Goal: Task Accomplishment & Management: Use online tool/utility

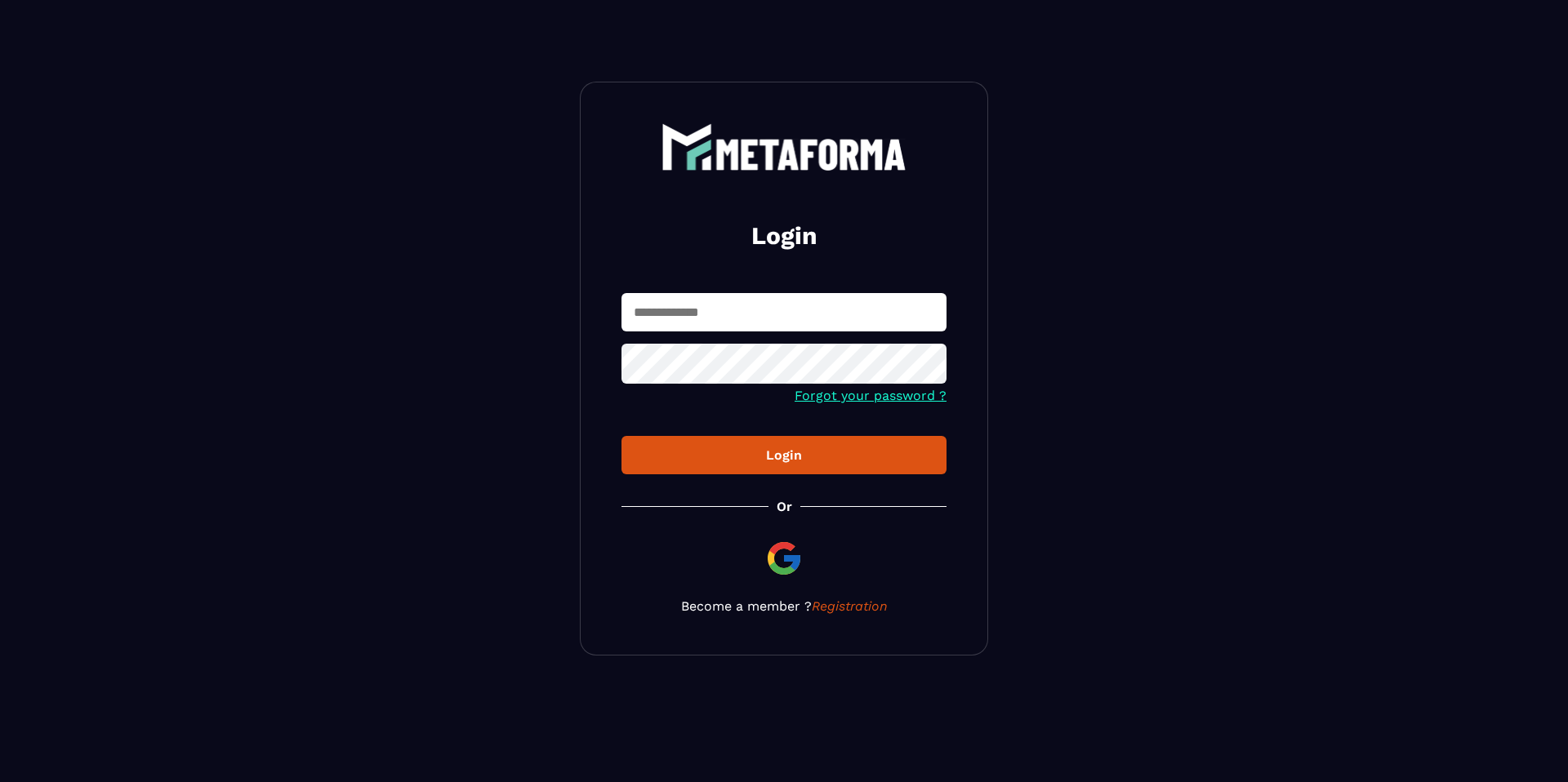
click at [759, 311] on input "text" at bounding box center [783, 312] width 325 height 39
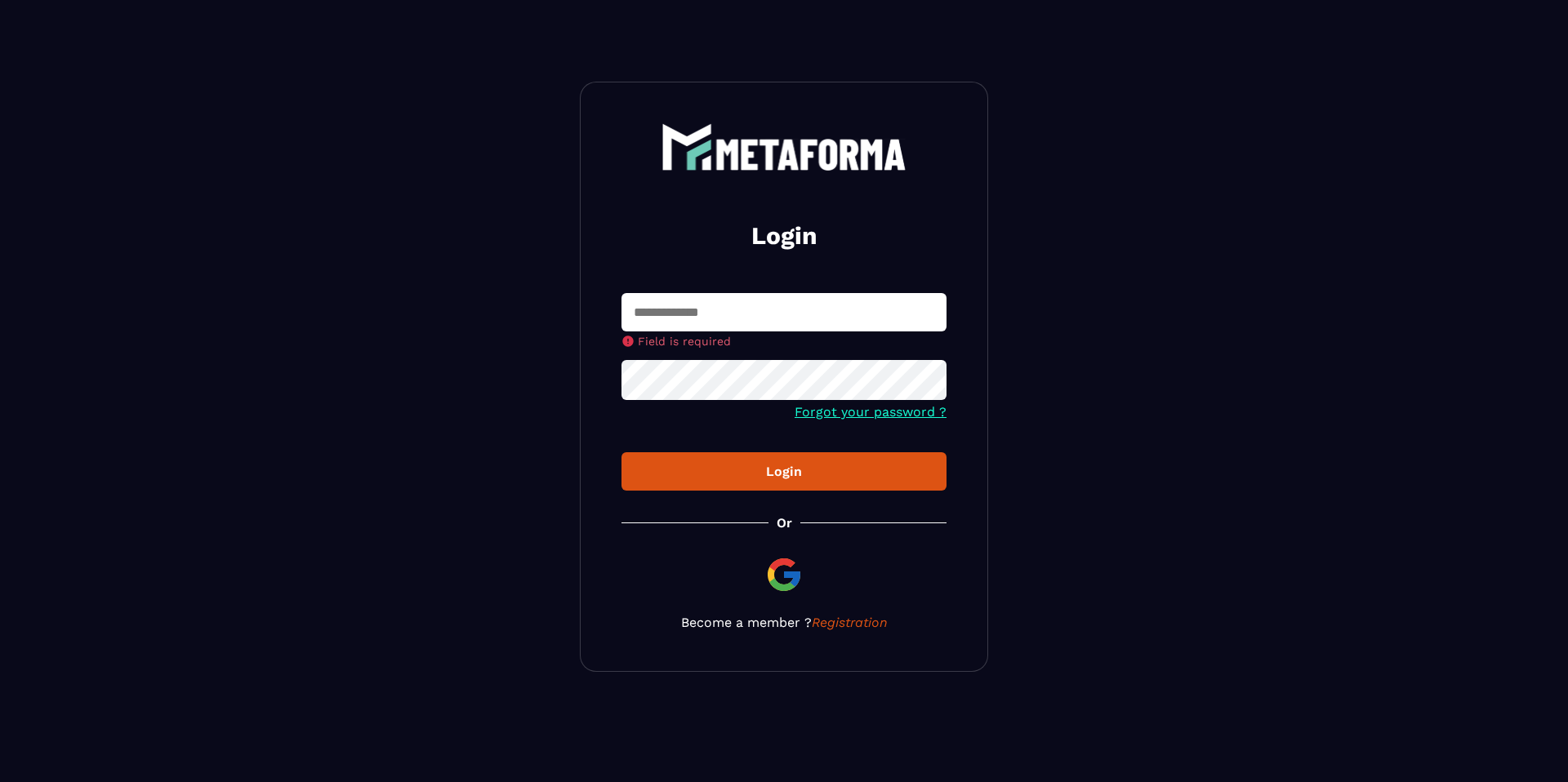
type input "**********"
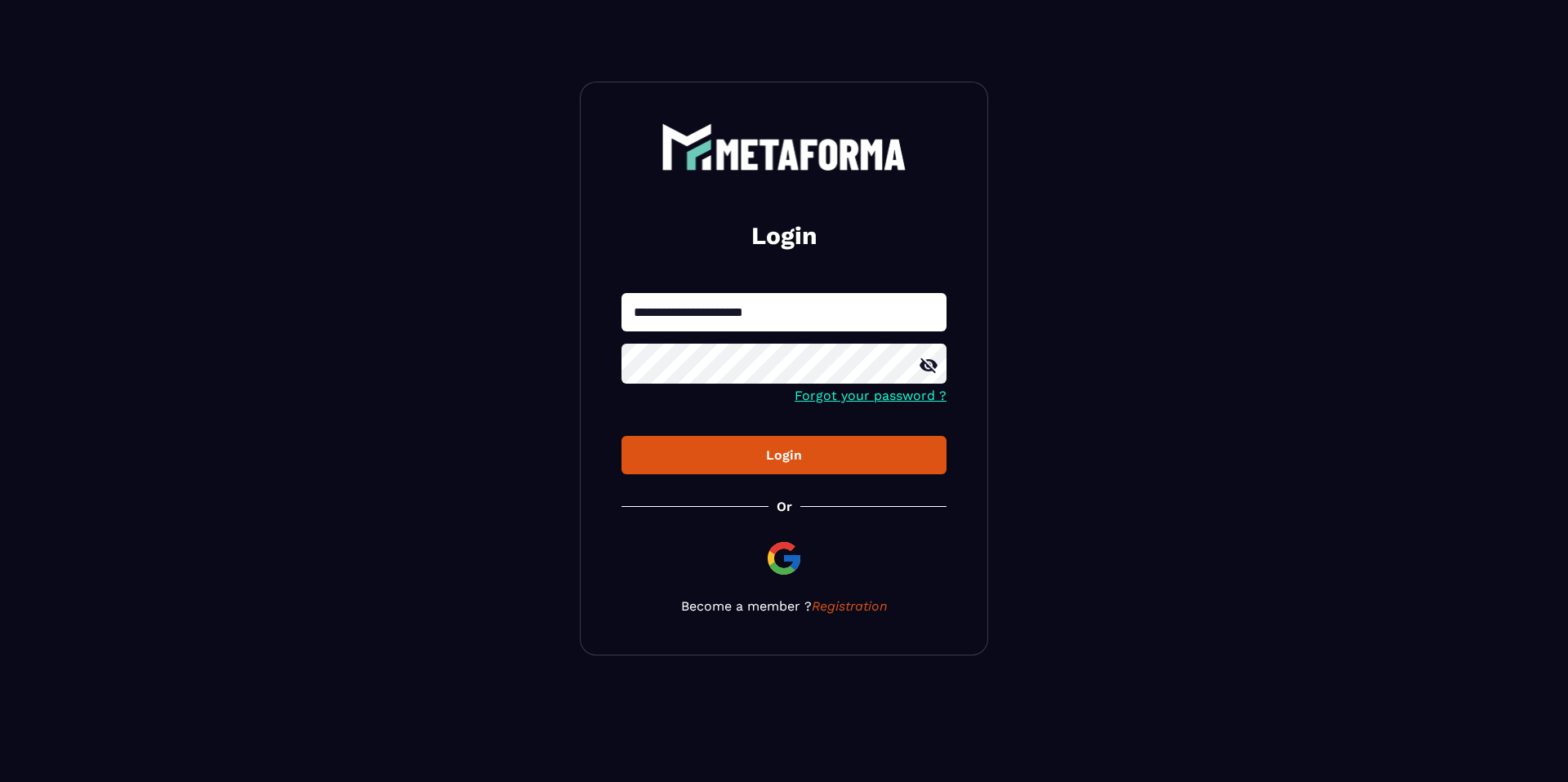
click at [750, 469] on button "Login" at bounding box center [783, 455] width 325 height 39
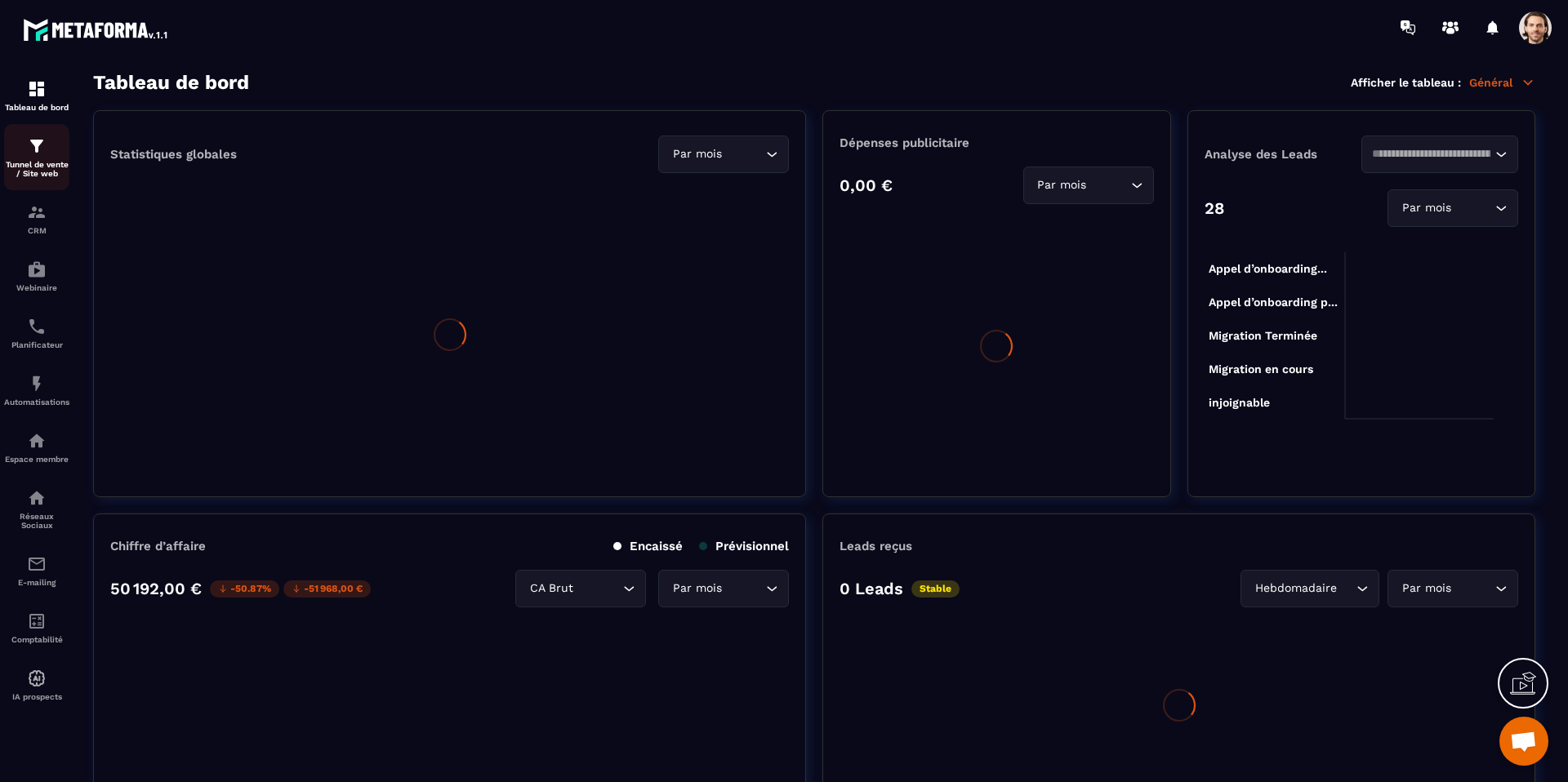
click at [26, 158] on div "Tunnel de vente / Site web" at bounding box center [36, 157] width 65 height 42
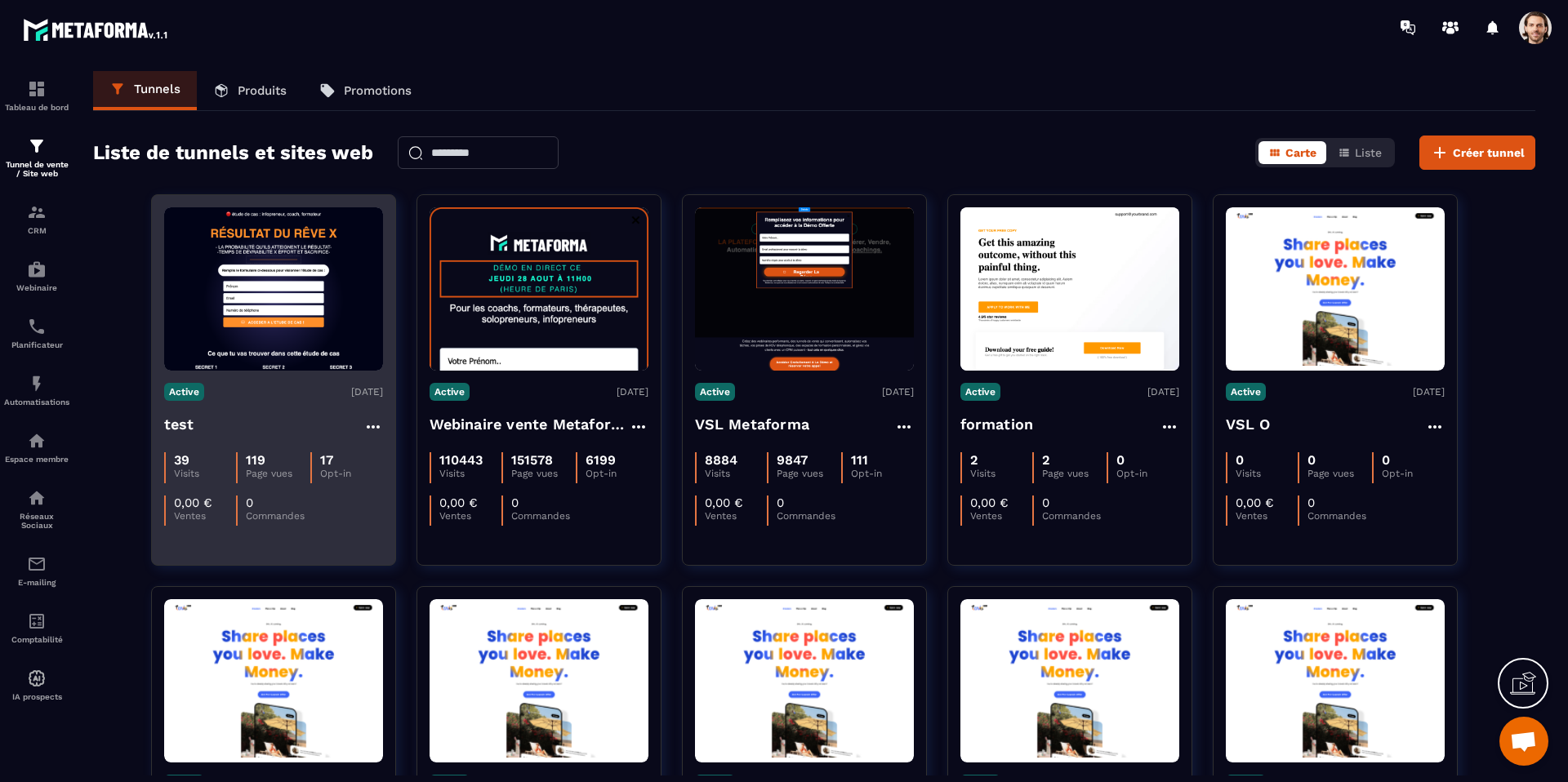
click at [243, 440] on div "39 Visits 119 Page vues 17 Opt-in 0,00 € Ventes 0 Commandes" at bounding box center [274, 483] width 219 height 86
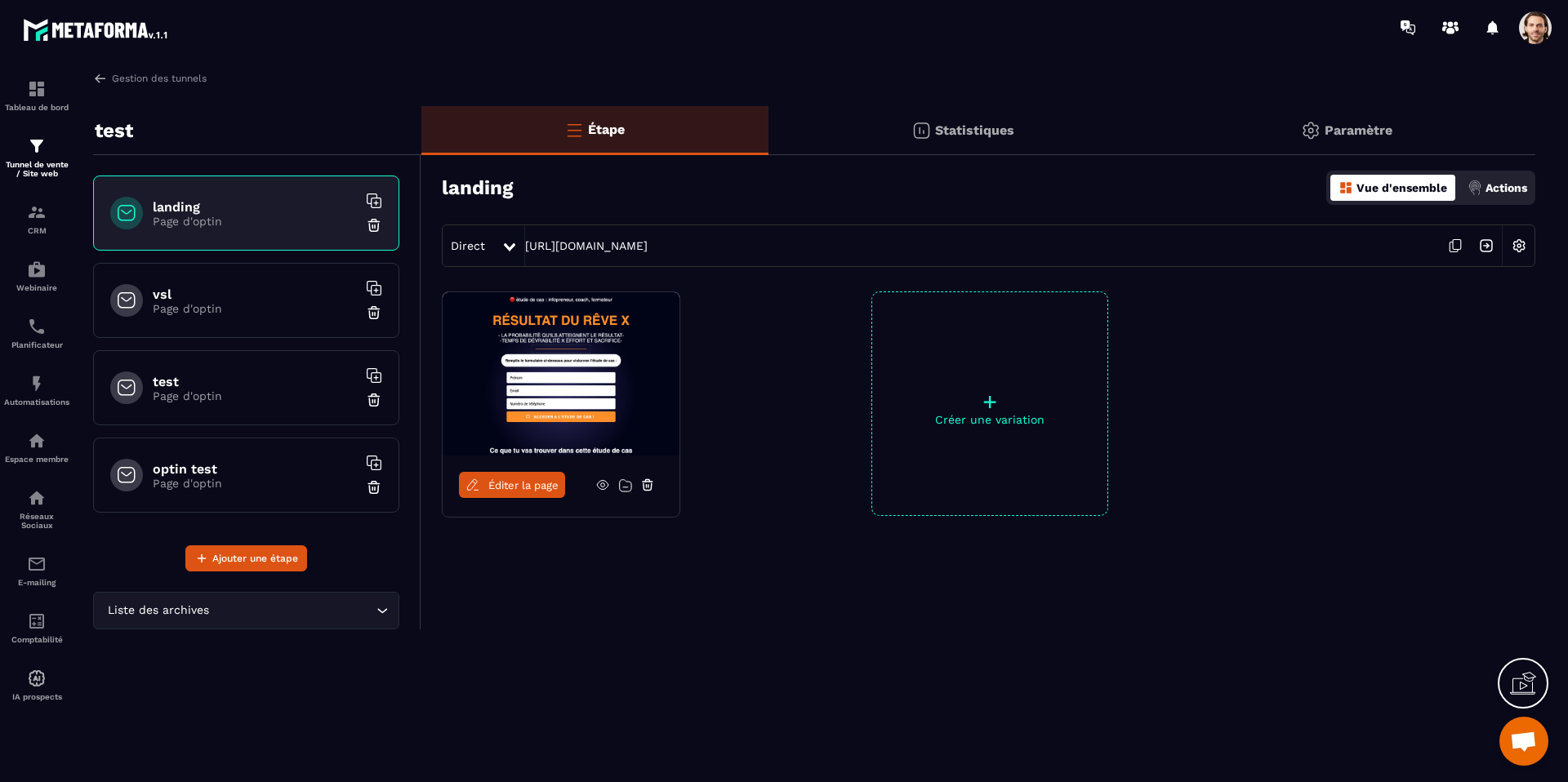
click at [1352, 140] on div "Paramètre" at bounding box center [1347, 131] width 378 height 49
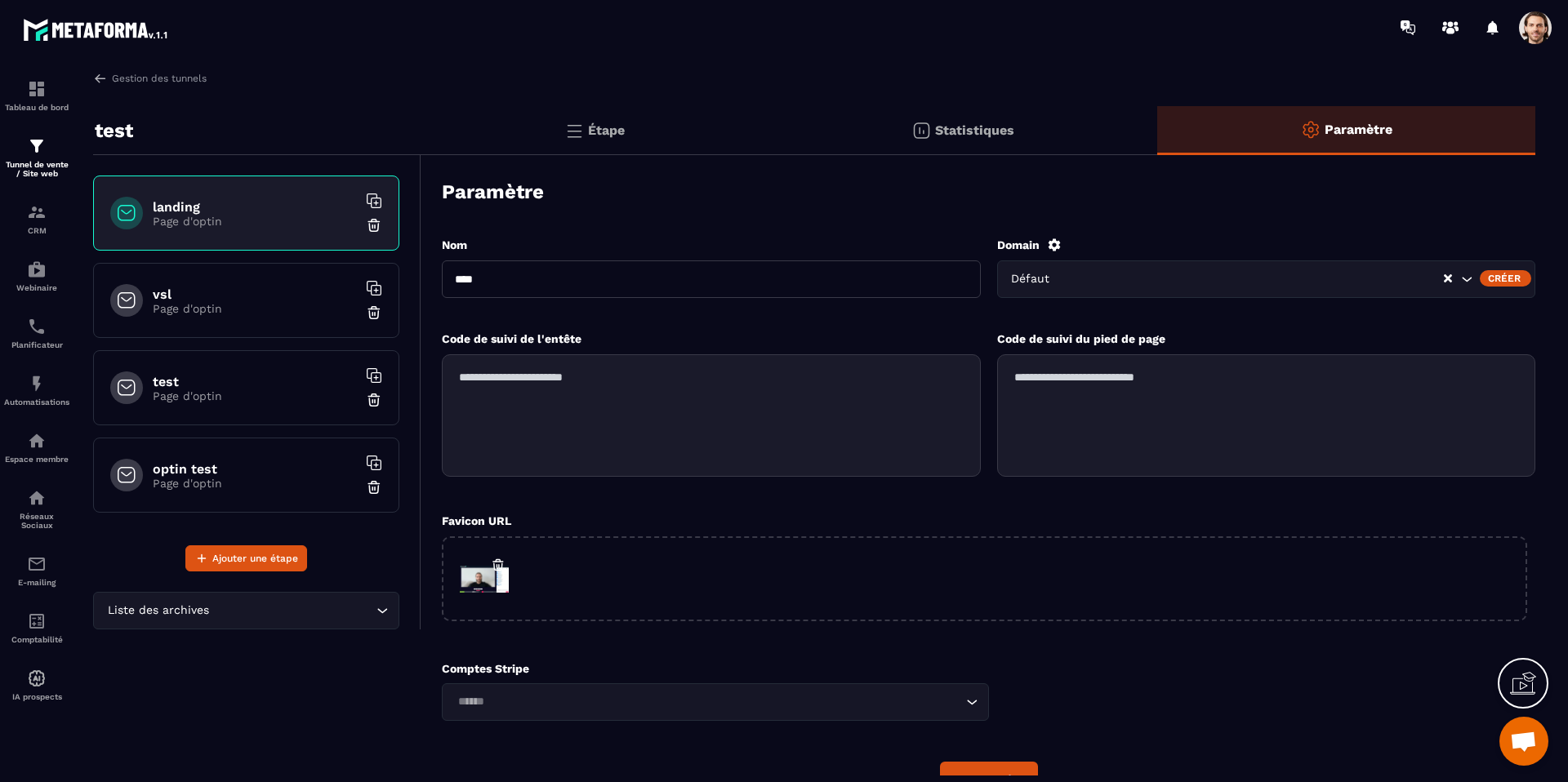
click at [1159, 276] on input "Search for option" at bounding box center [1254, 280] width 378 height 18
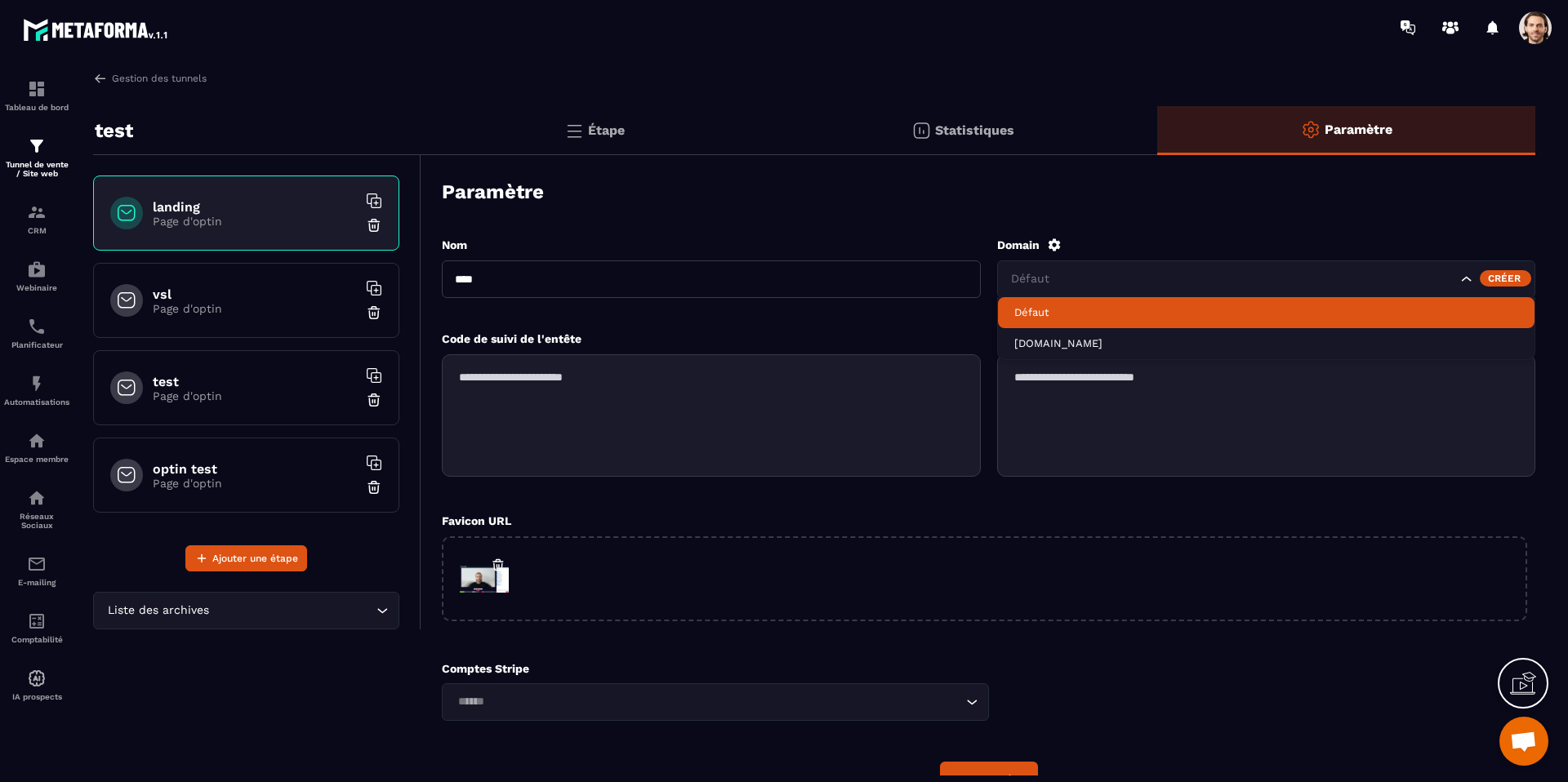
click at [1502, 276] on div "Créer" at bounding box center [1505, 279] width 52 height 16
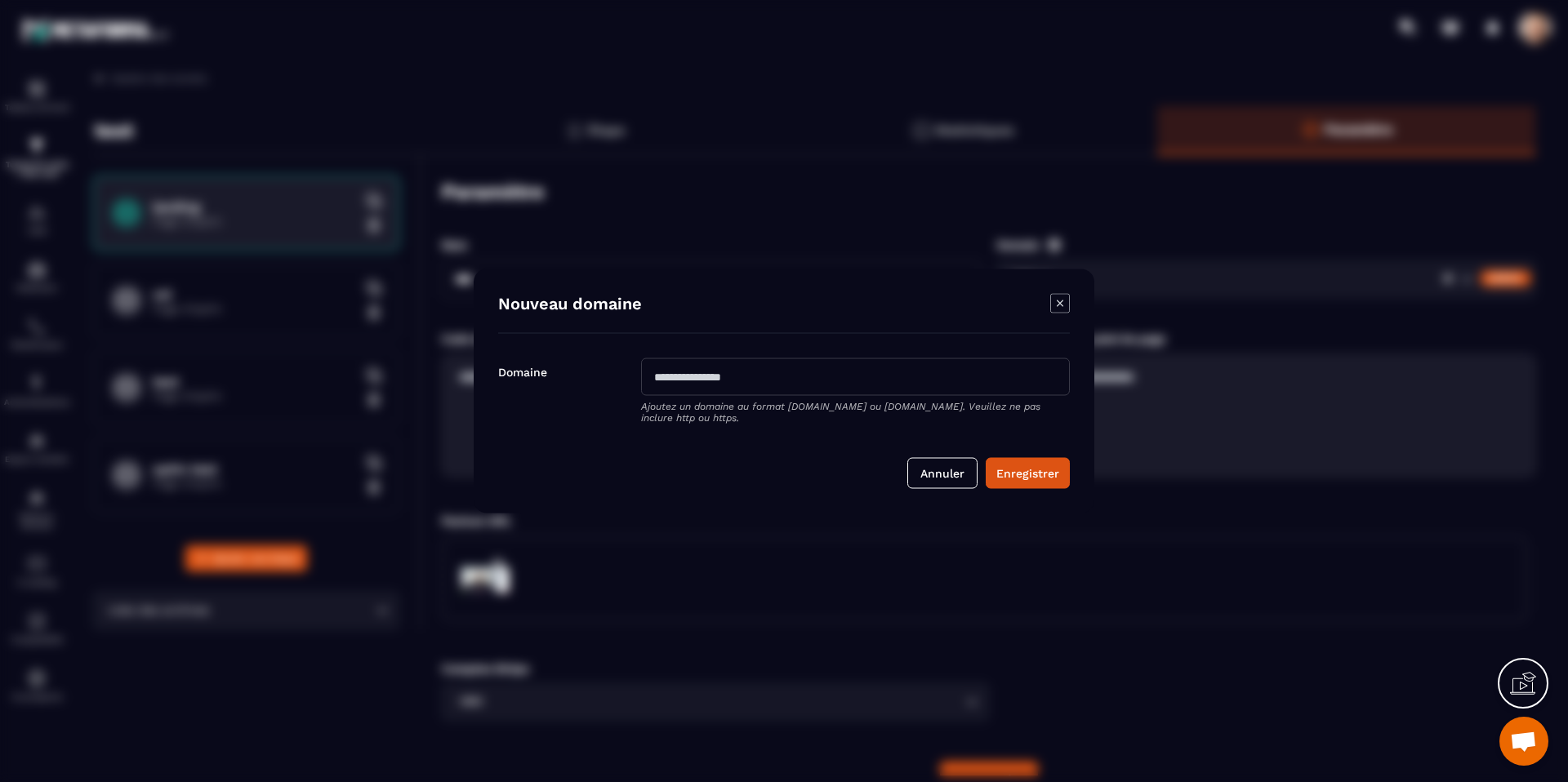
click at [1054, 306] on icon "Modal window" at bounding box center [1060, 303] width 20 height 20
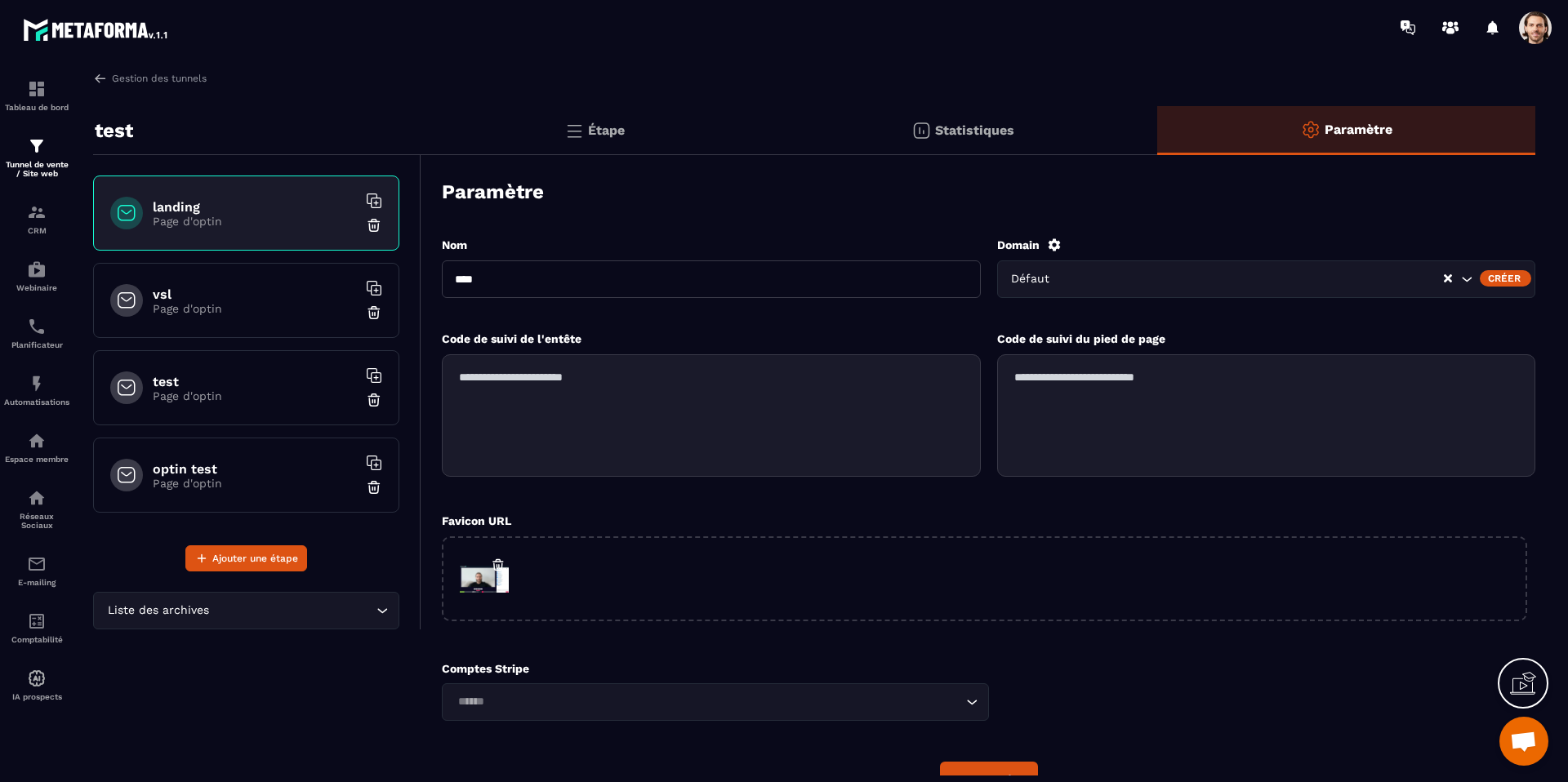
click at [1082, 291] on div "Défaut" at bounding box center [1266, 280] width 539 height 38
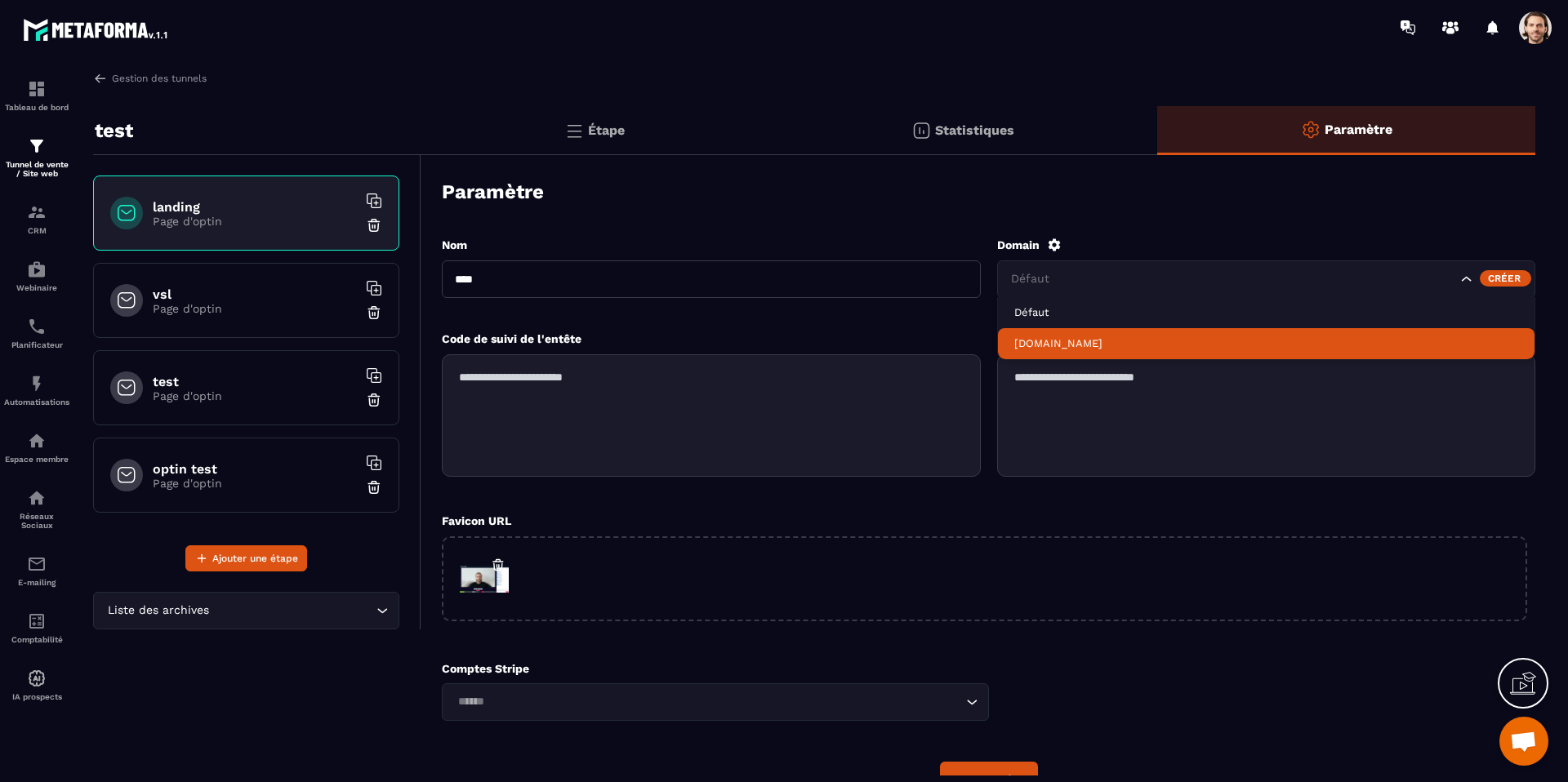
click at [1081, 335] on li "[DOMAIN_NAME]" at bounding box center [1266, 344] width 537 height 31
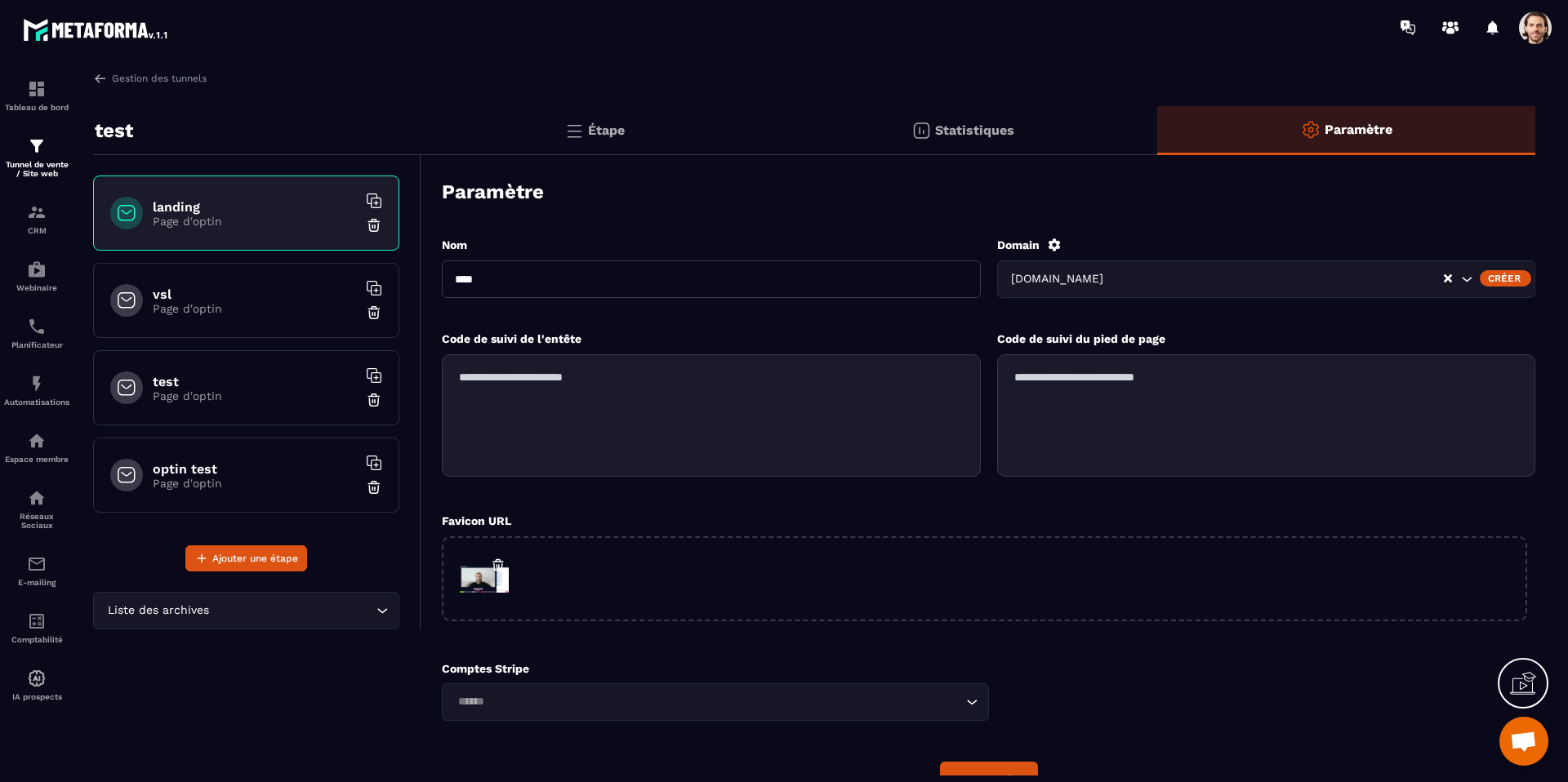
click at [1058, 243] on icon at bounding box center [1054, 244] width 12 height 12
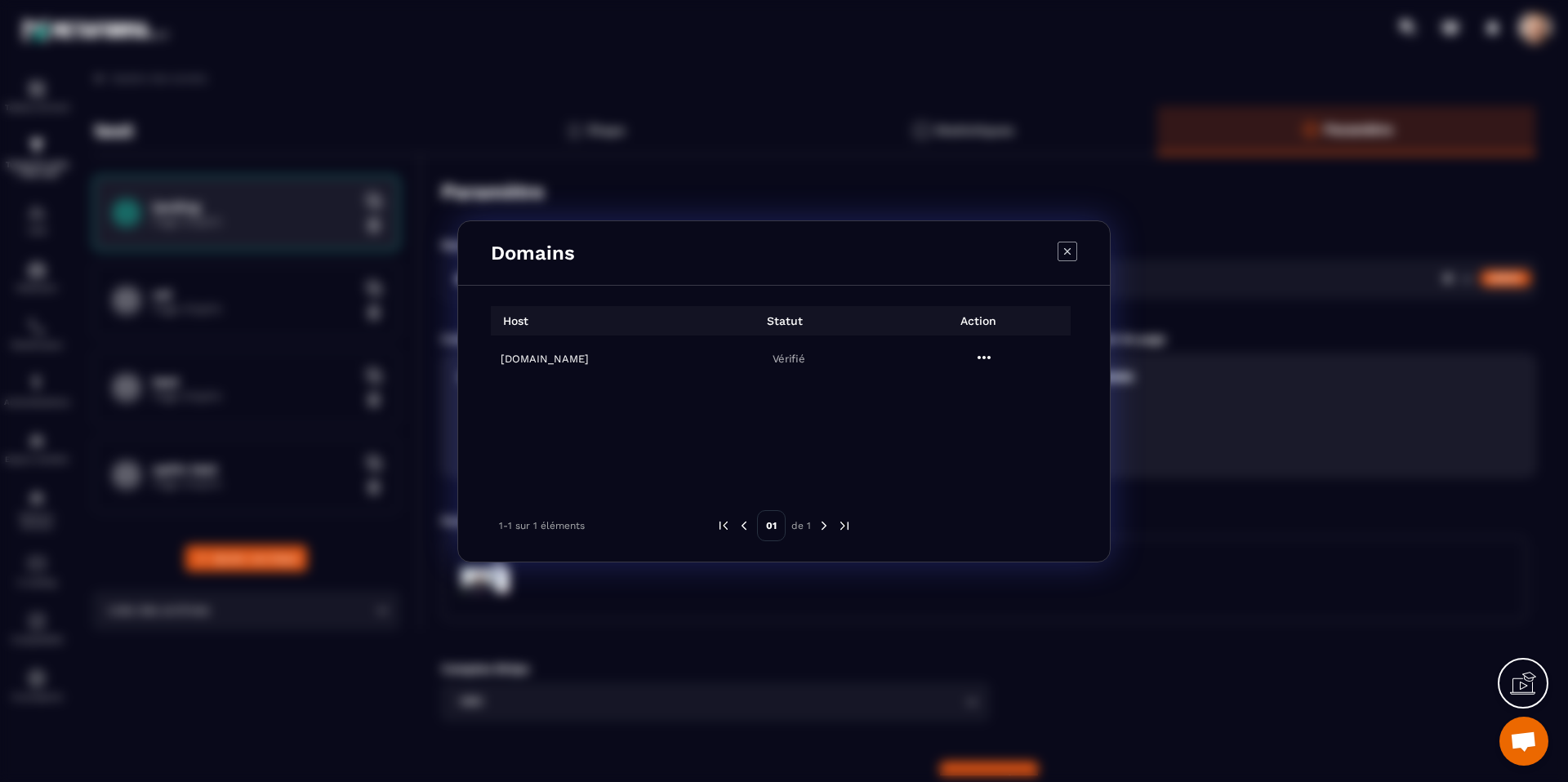
click at [989, 362] on icon "Modal window" at bounding box center [984, 358] width 20 height 20
click at [970, 389] on span "Settings" at bounding box center [988, 397] width 41 height 16
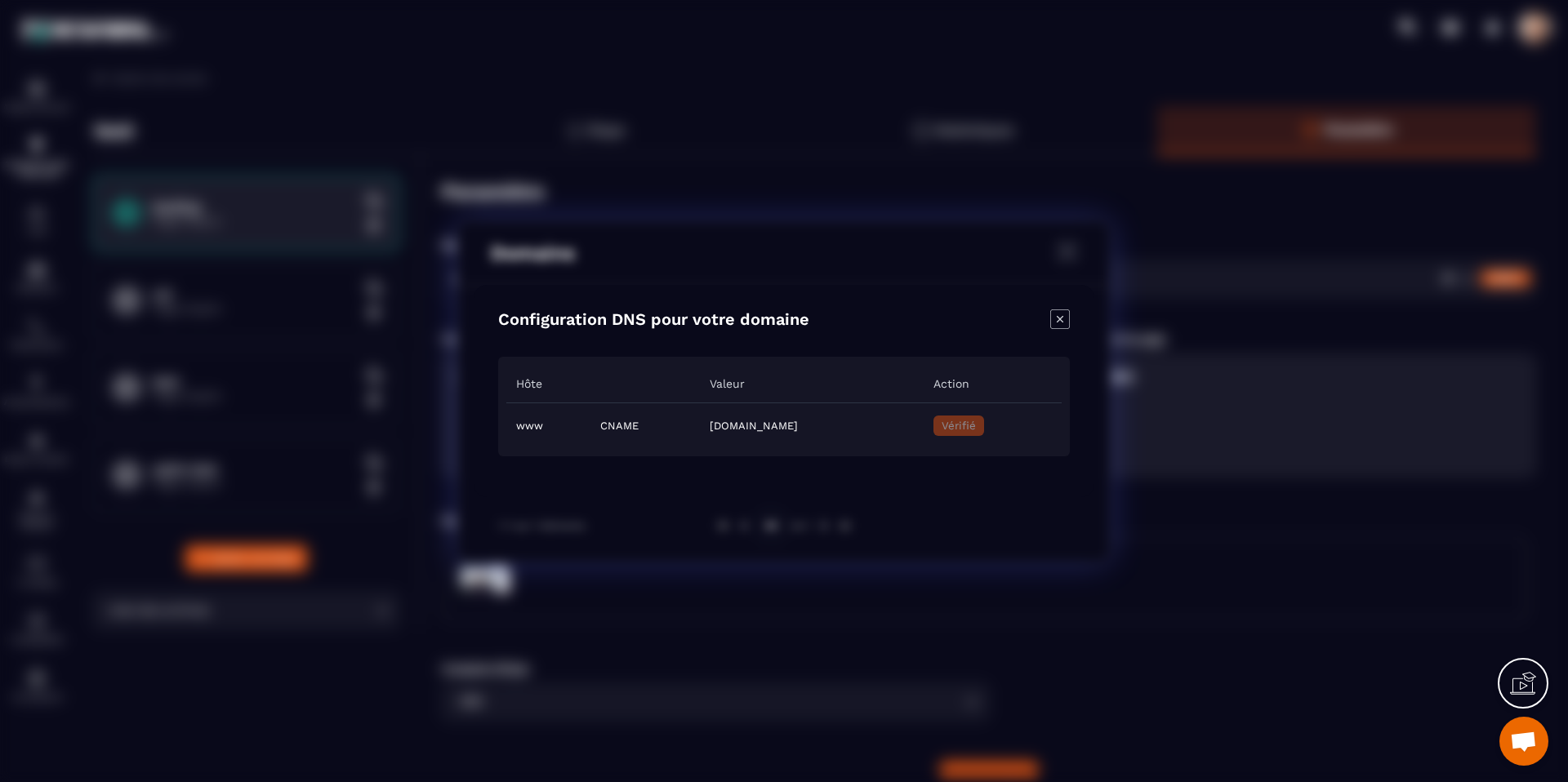
click at [1058, 312] on icon "Close modal" at bounding box center [1060, 319] width 20 height 20
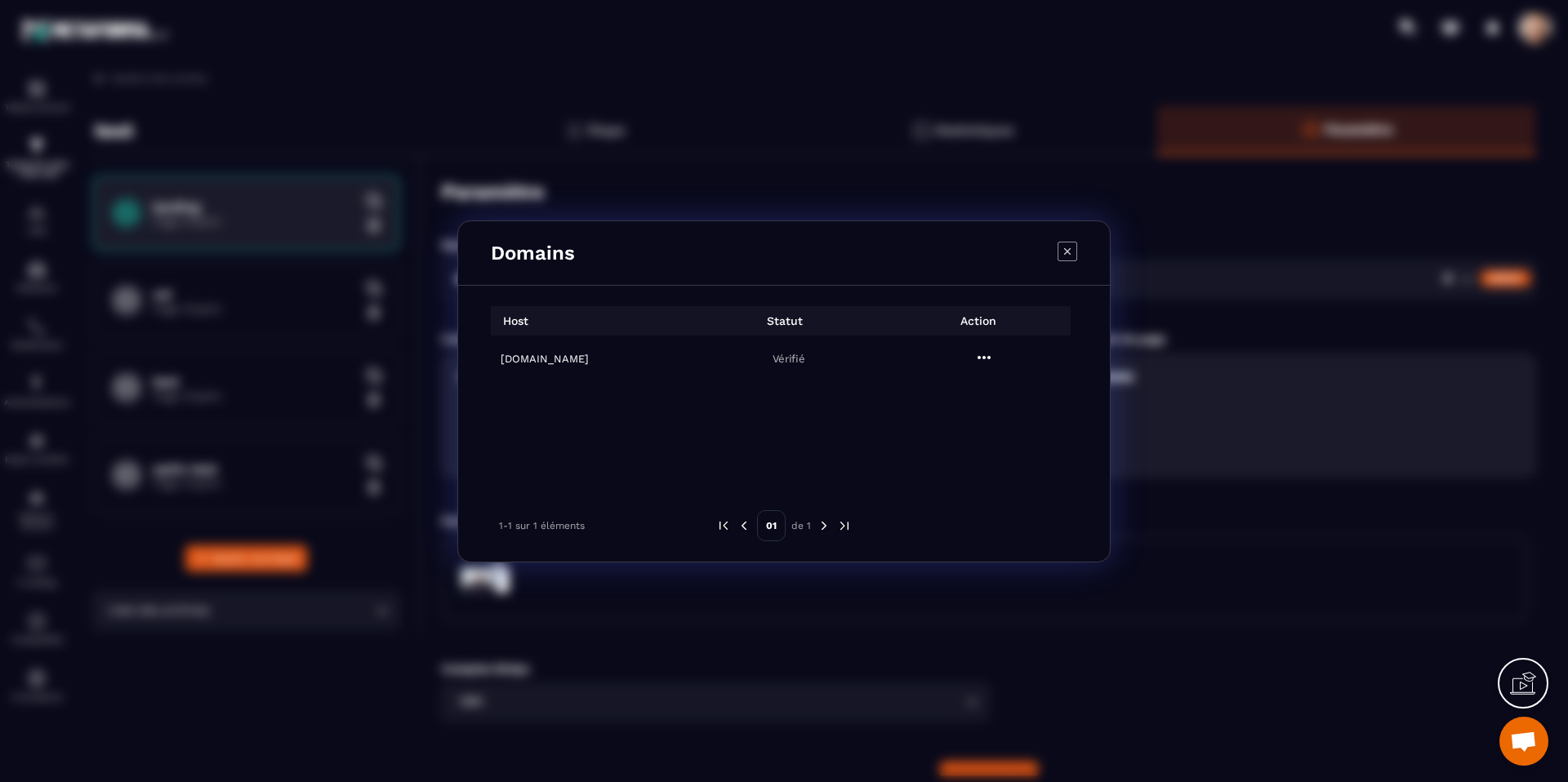
click at [1065, 243] on icon "Modal window" at bounding box center [1067, 252] width 20 height 20
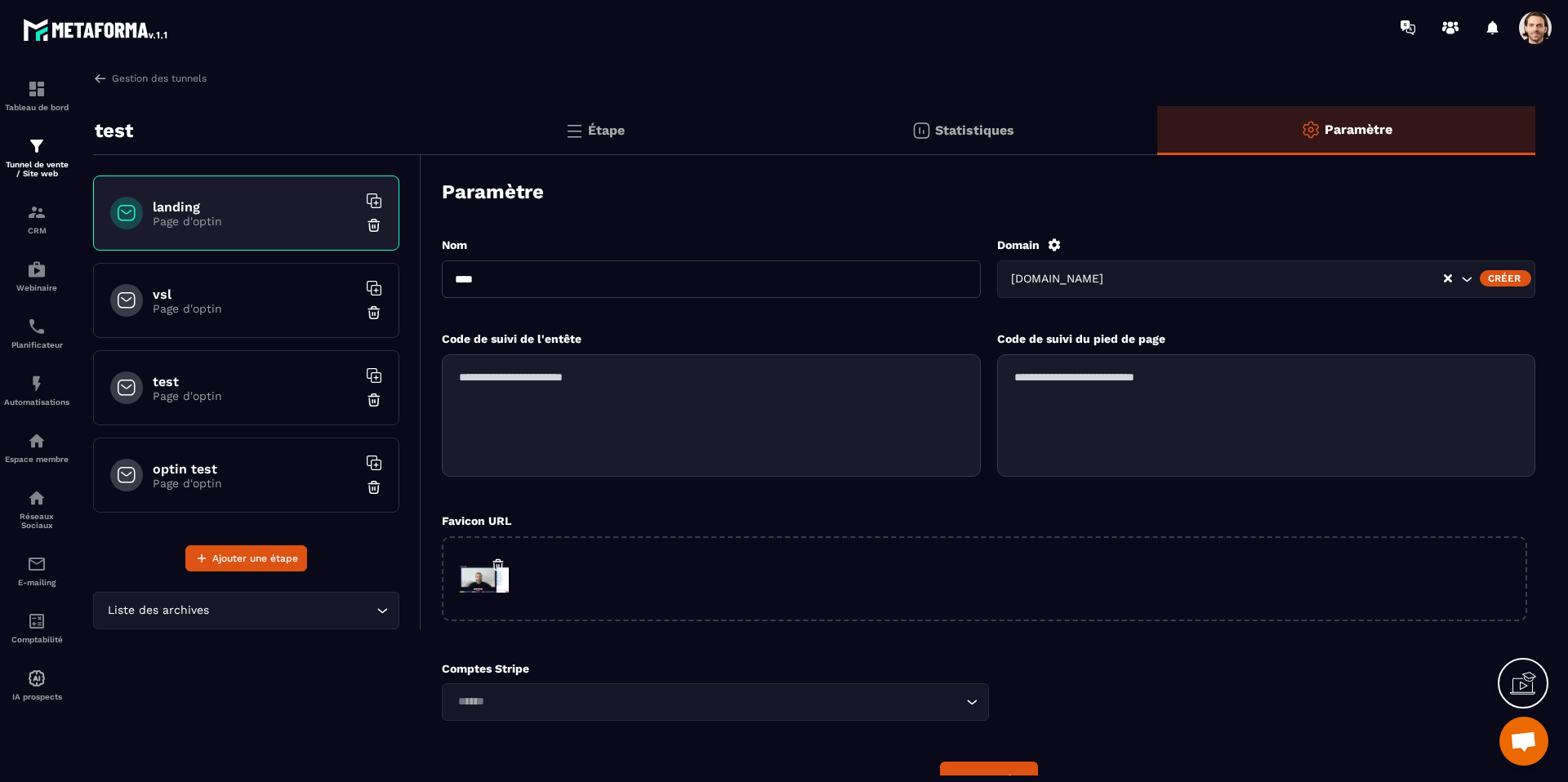
click at [1053, 245] on icon at bounding box center [1055, 245] width 15 height 15
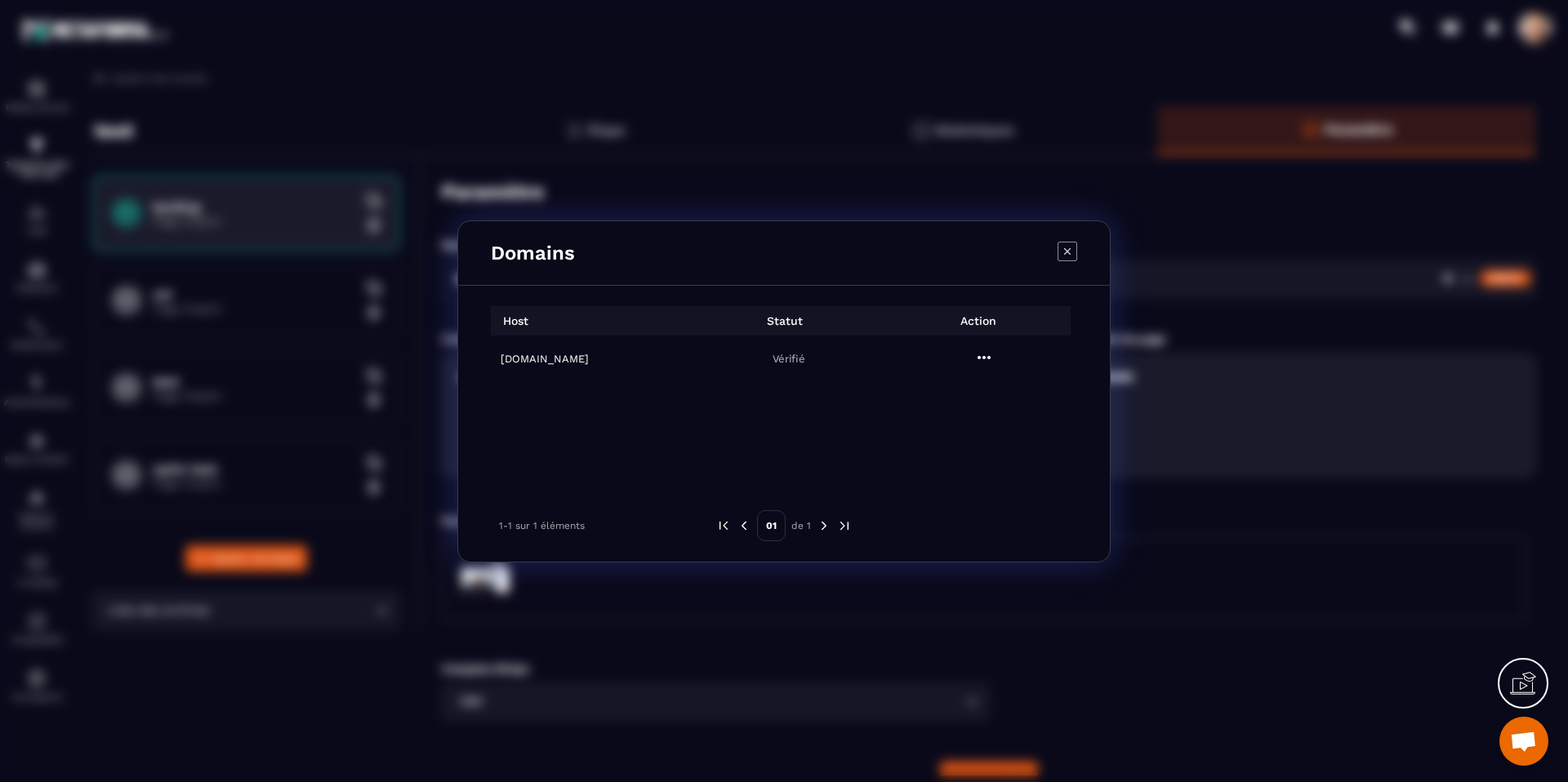
click at [1064, 262] on div "Modal window" at bounding box center [1067, 253] width 20 height 23
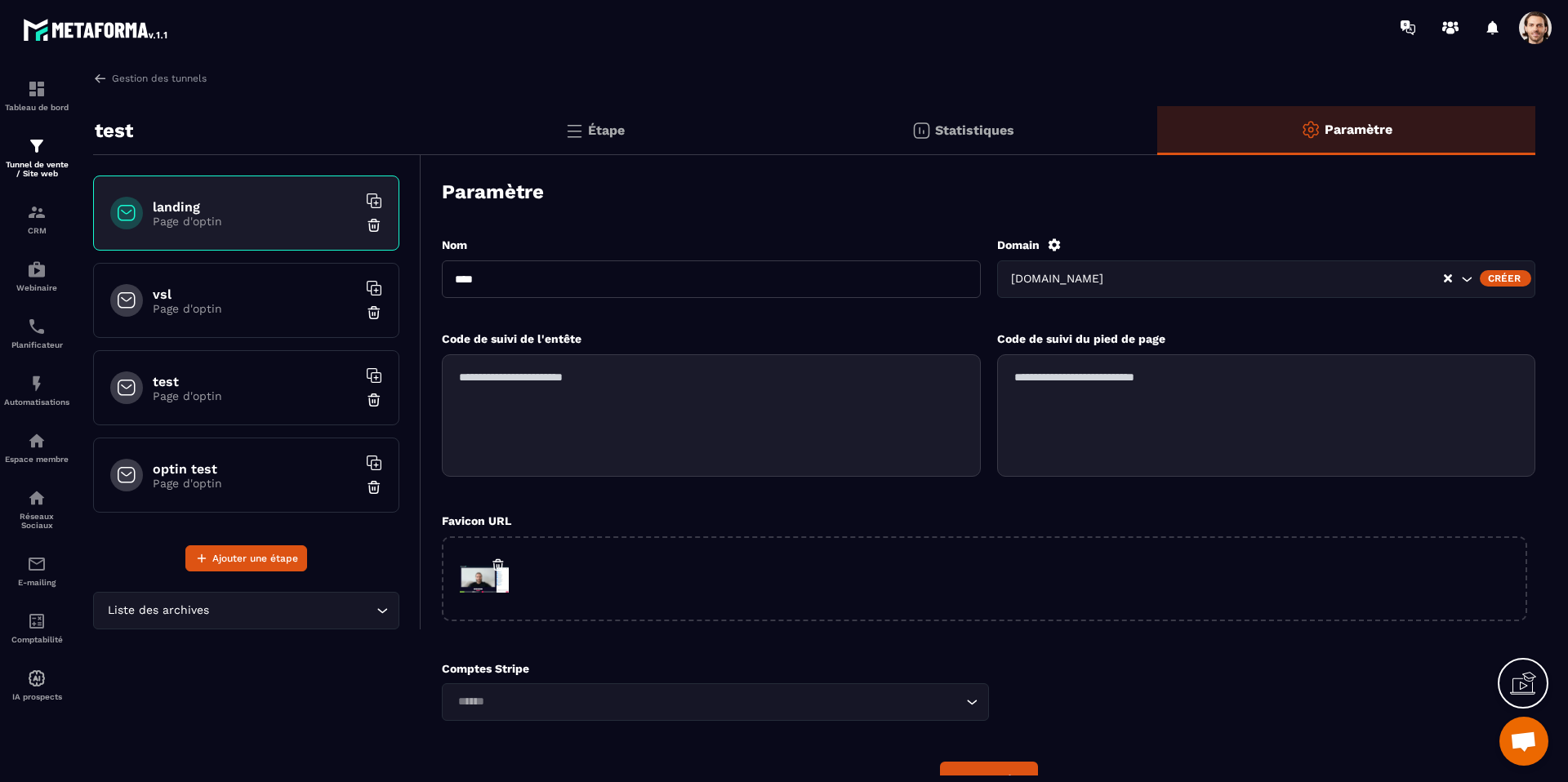
click at [1235, 296] on div "[DOMAIN_NAME]" at bounding box center [1266, 280] width 539 height 38
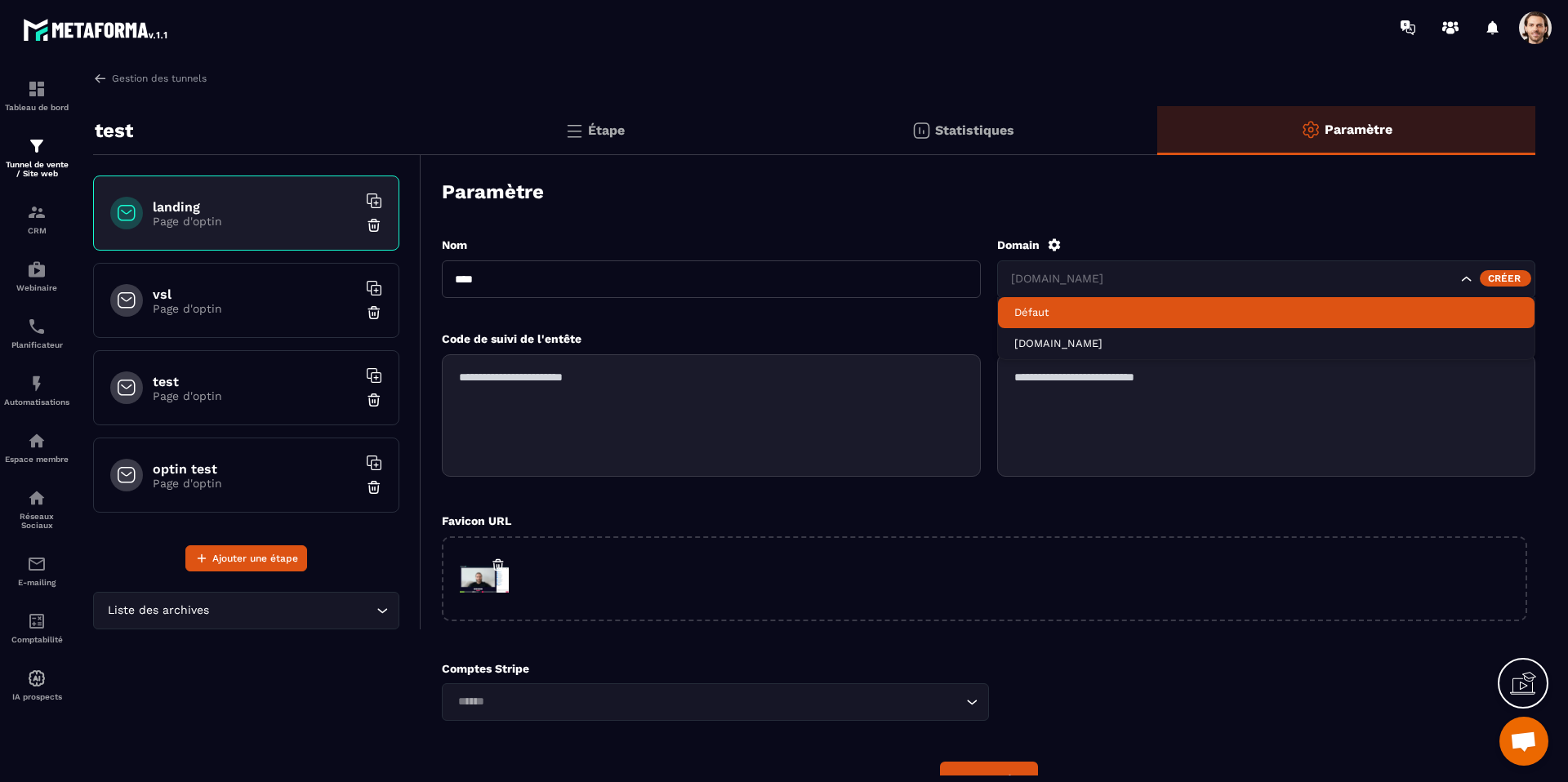
click at [1124, 310] on p "Défaut" at bounding box center [1266, 312] width 504 height 15
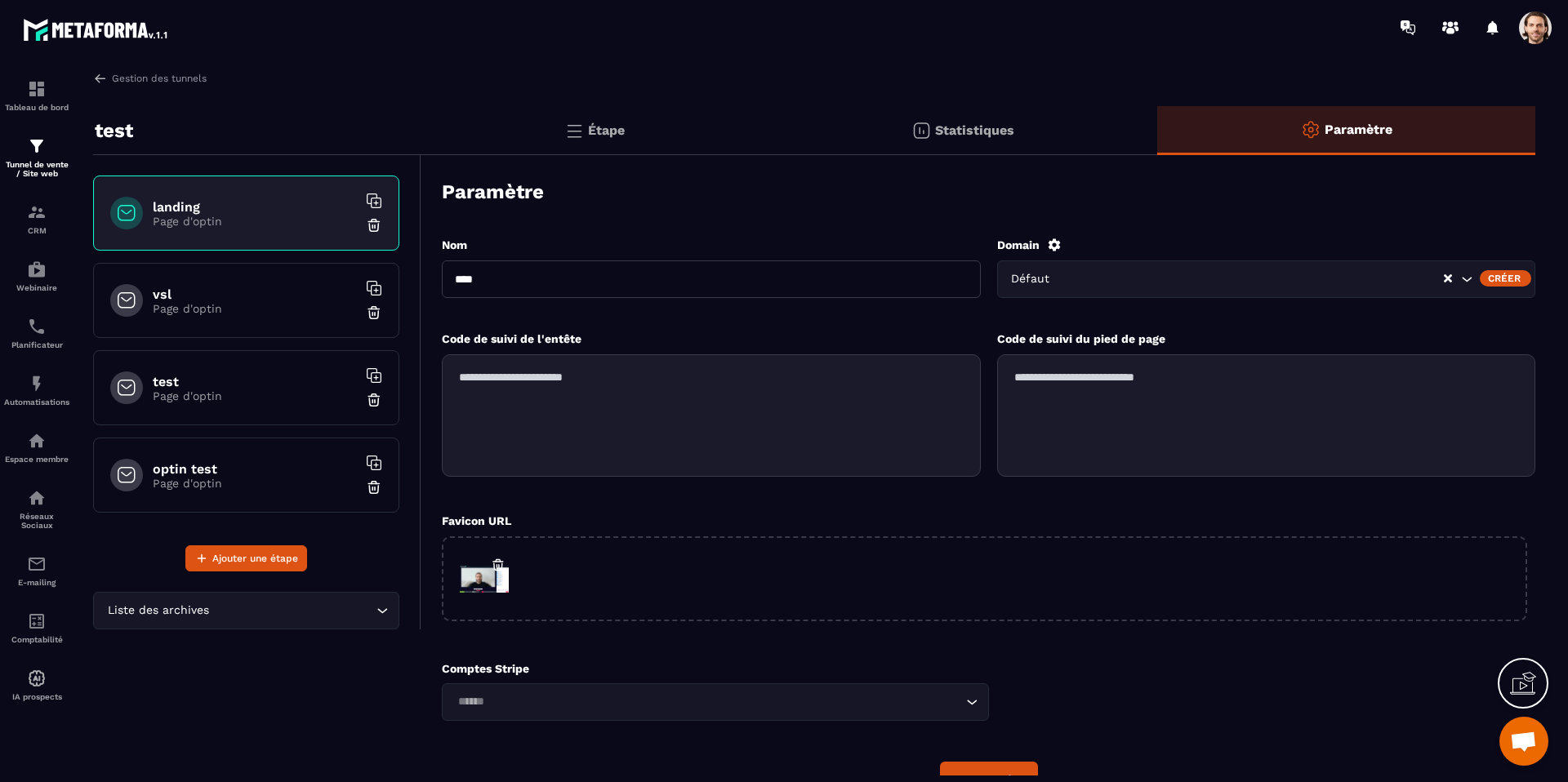
click at [244, 286] on h6 "vsl" at bounding box center [255, 294] width 204 height 16
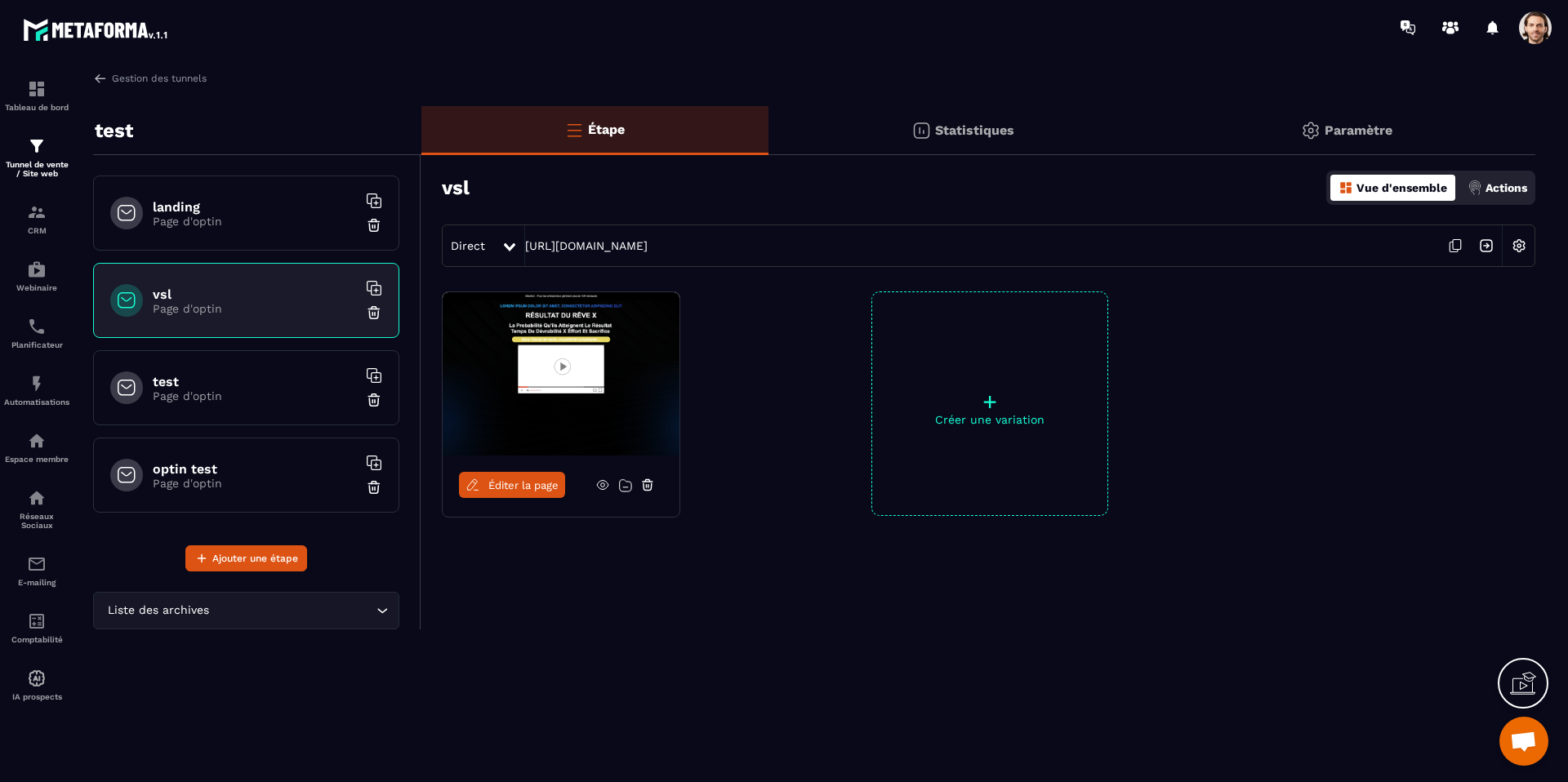
click at [1516, 248] on img at bounding box center [1519, 246] width 31 height 31
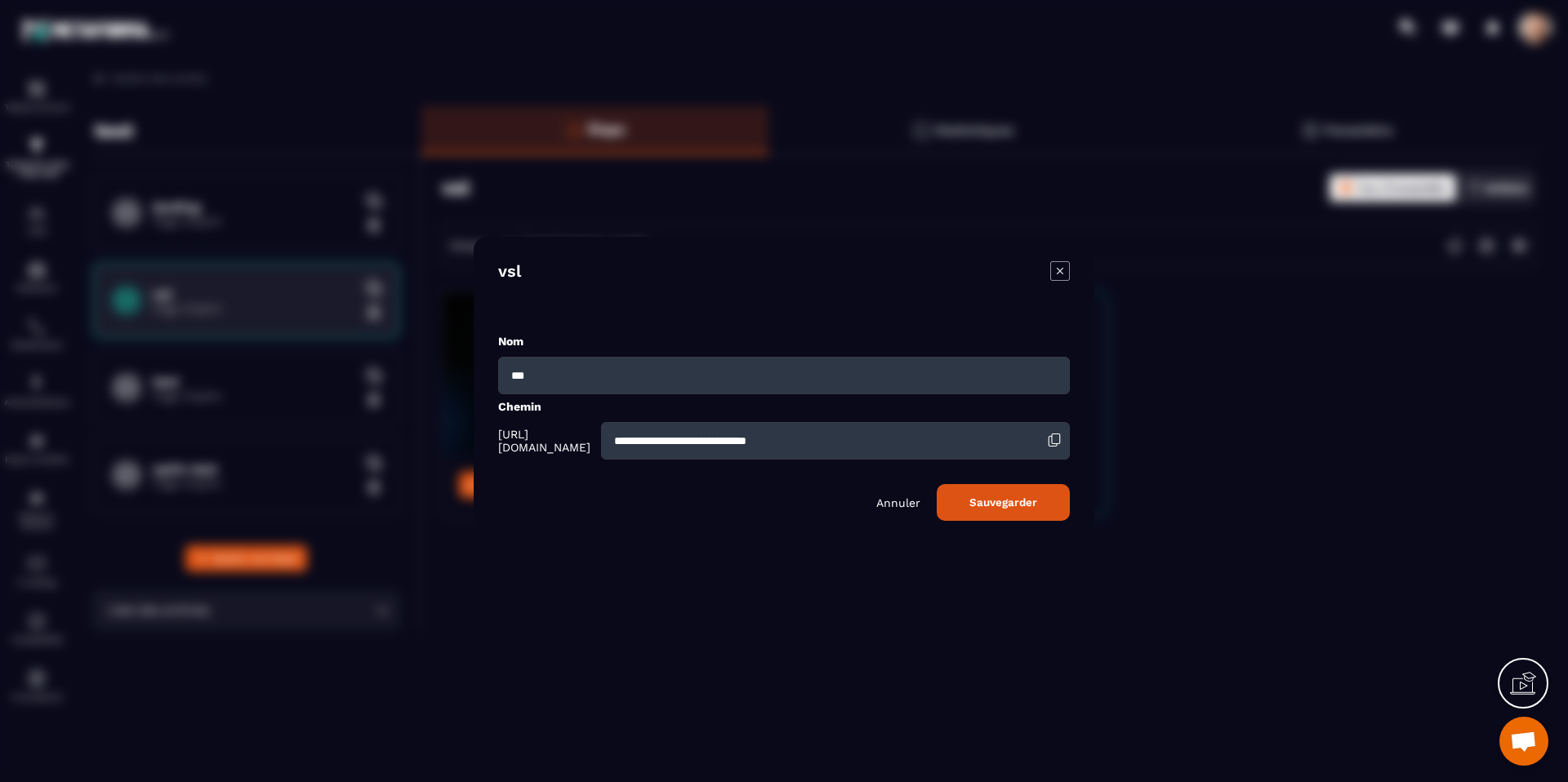
click at [1060, 266] on icon "Modal window" at bounding box center [1060, 271] width 20 height 20
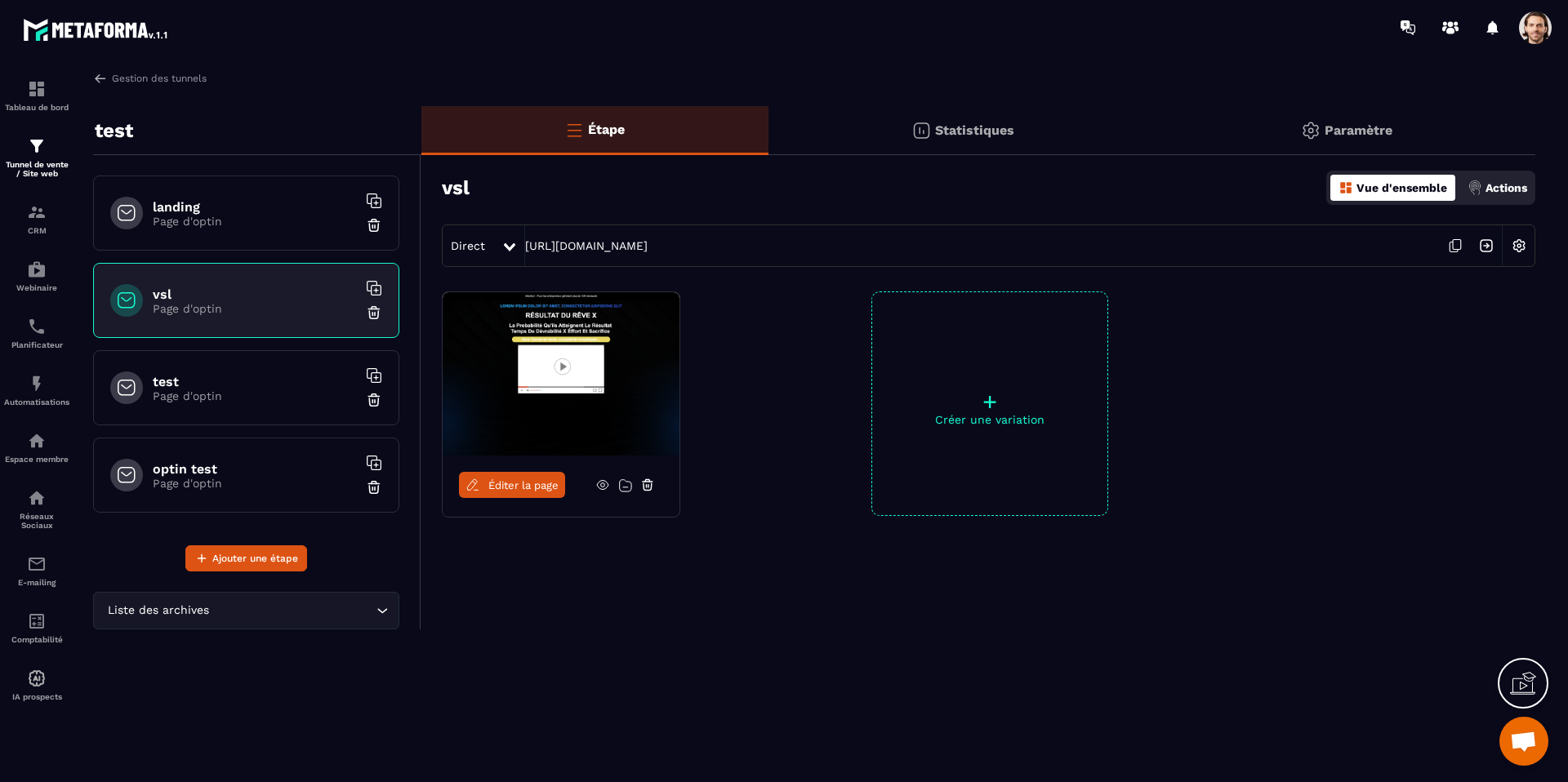
click at [511, 484] on span "Éditer la page" at bounding box center [523, 485] width 70 height 12
